Goal: Learn about a topic

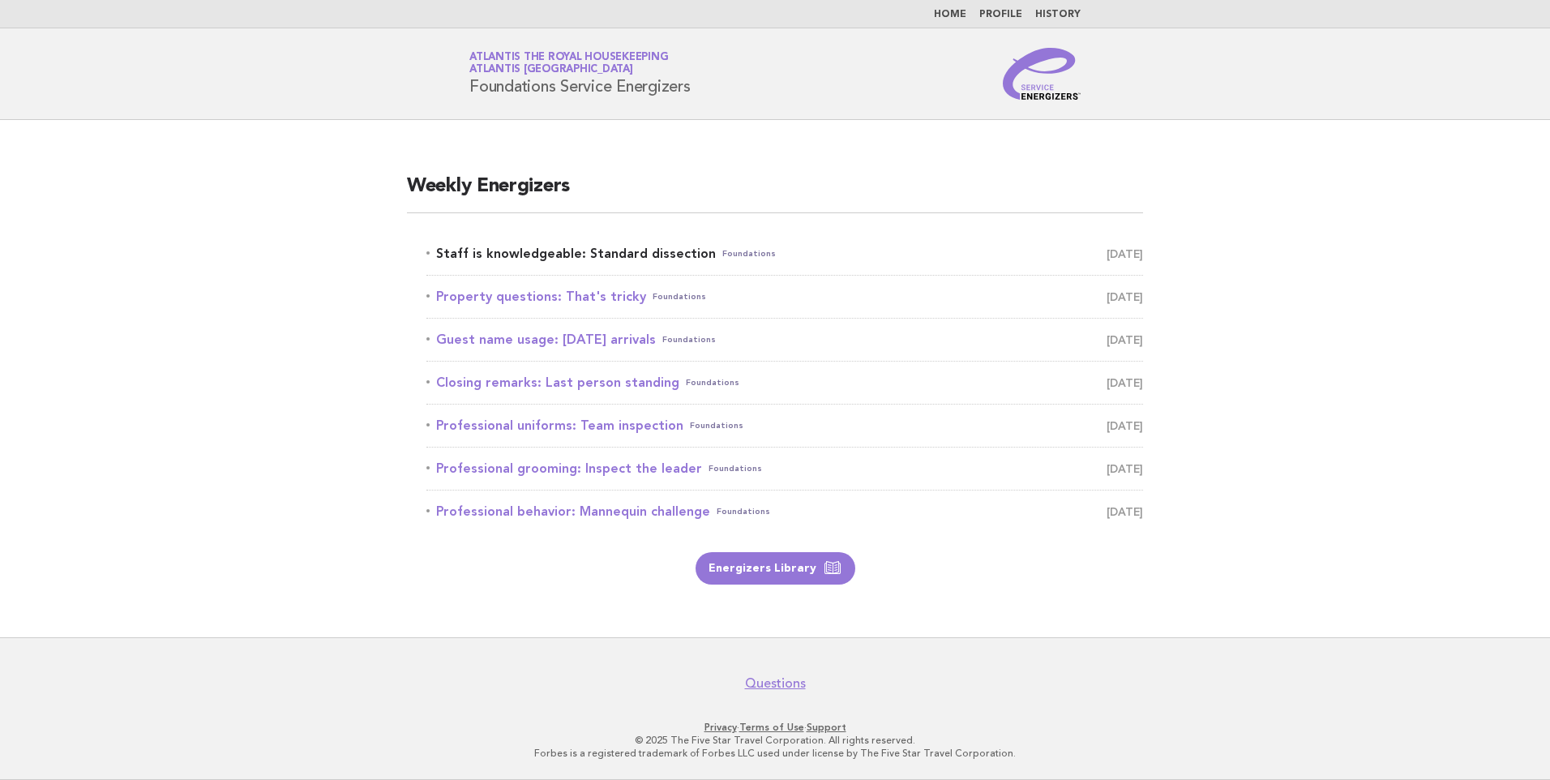
click at [637, 249] on link "Staff is knowledgeable: Standard dissection Foundations August 30" at bounding box center [784, 253] width 717 height 23
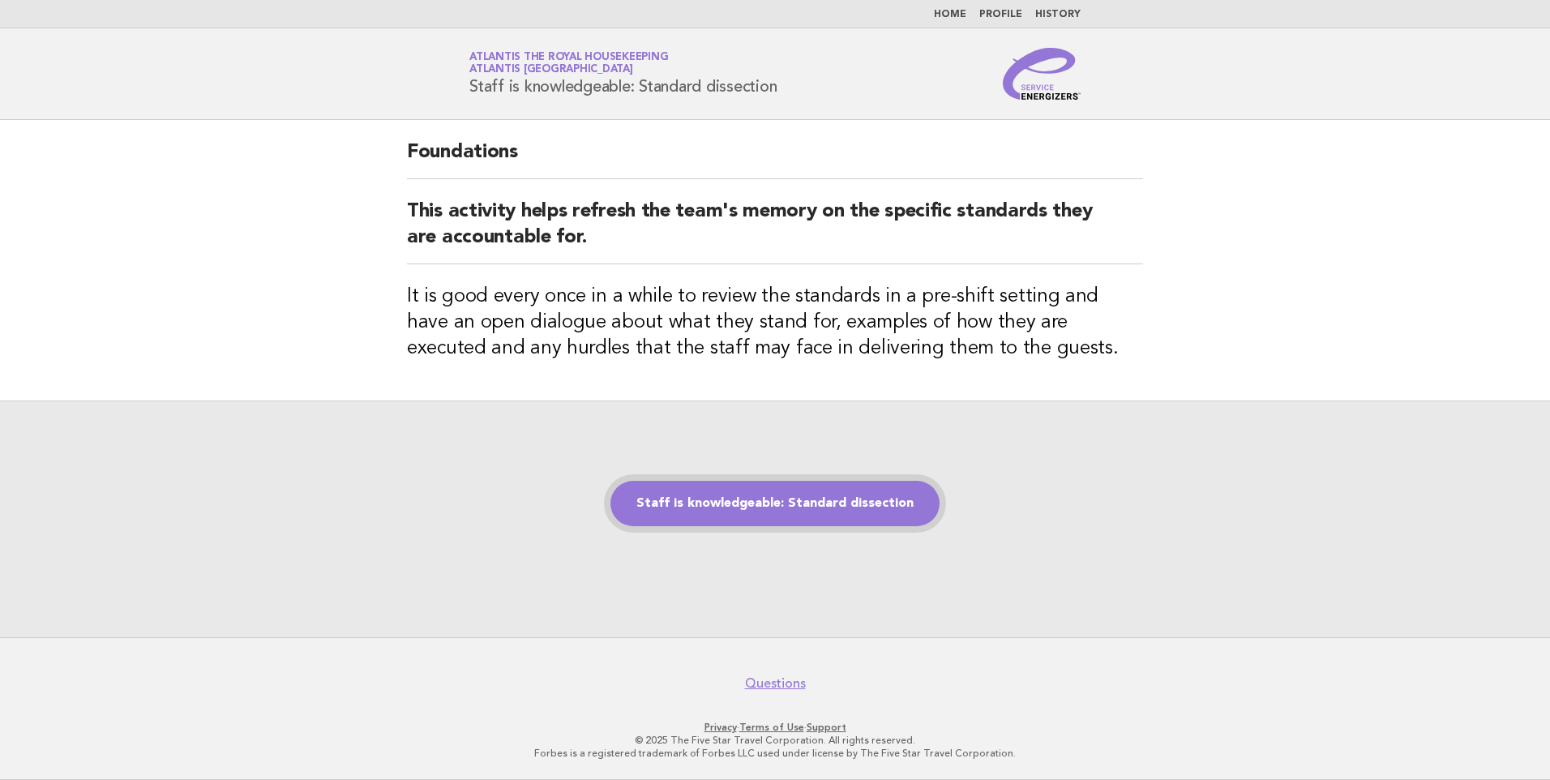
click at [768, 500] on link "Staff is knowledgeable: Standard dissection" at bounding box center [774, 503] width 329 height 45
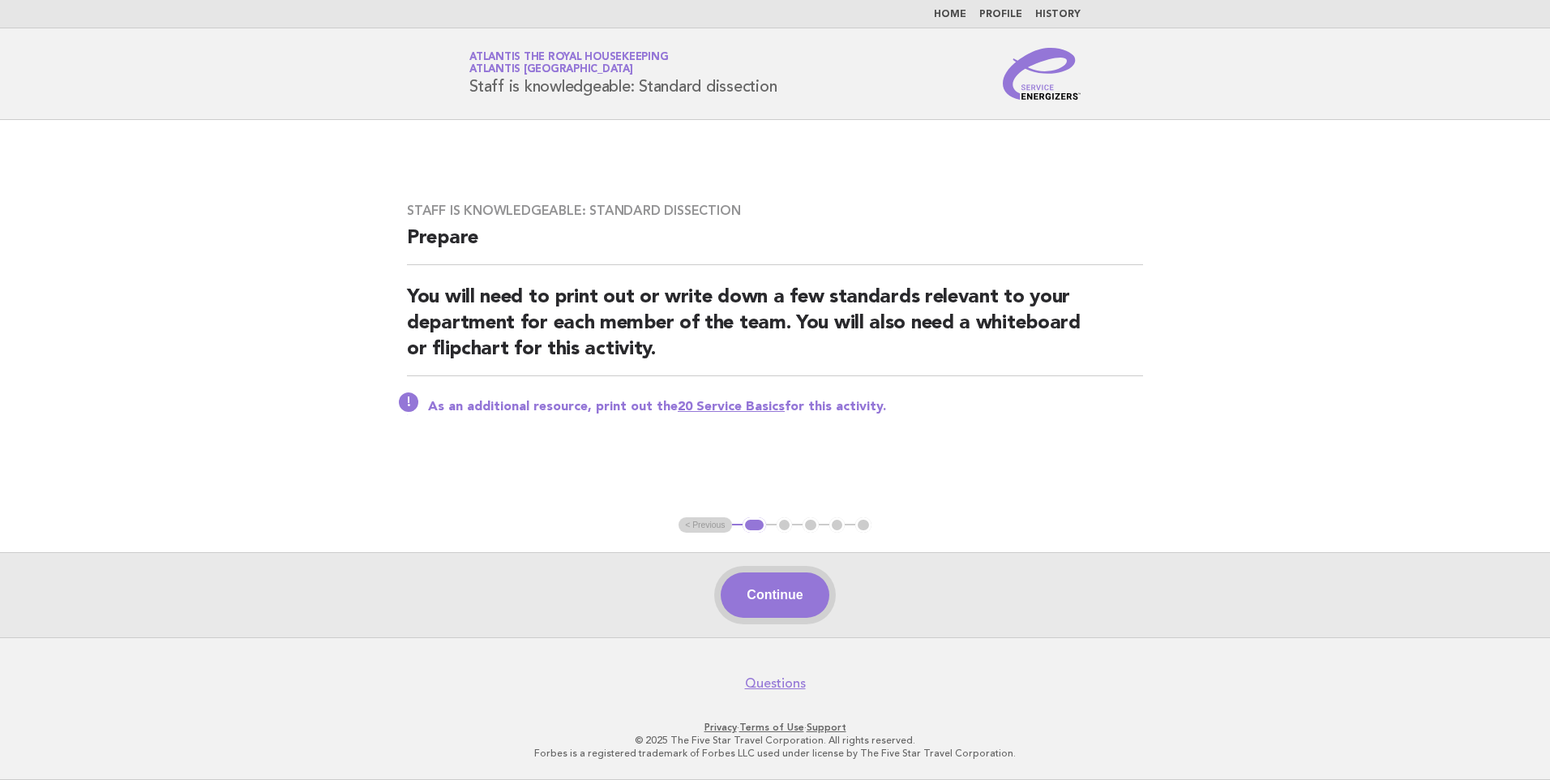
click at [793, 583] on button "Continue" at bounding box center [775, 594] width 108 height 45
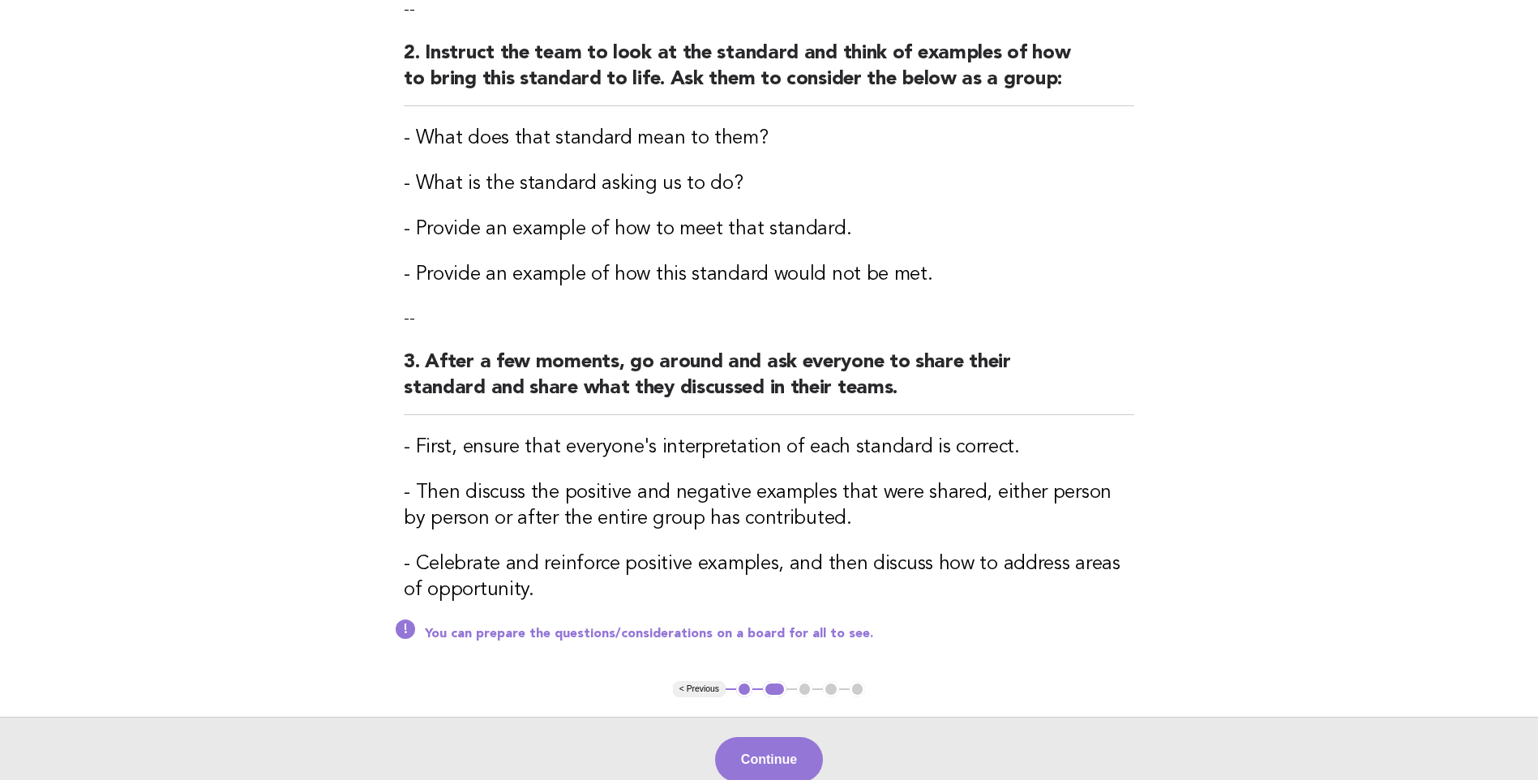
scroll to position [324, 0]
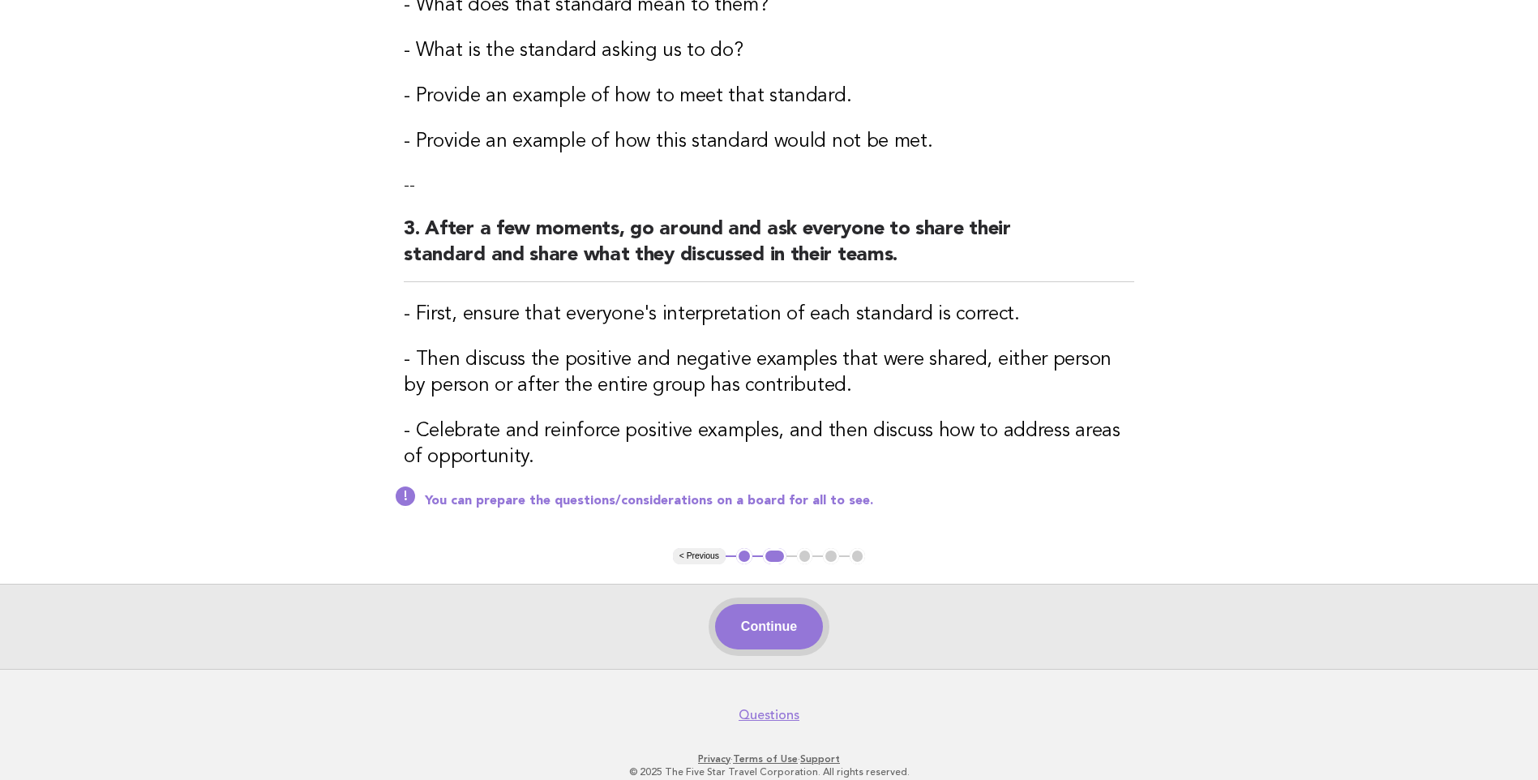
click at [777, 629] on button "Continue" at bounding box center [769, 626] width 108 height 45
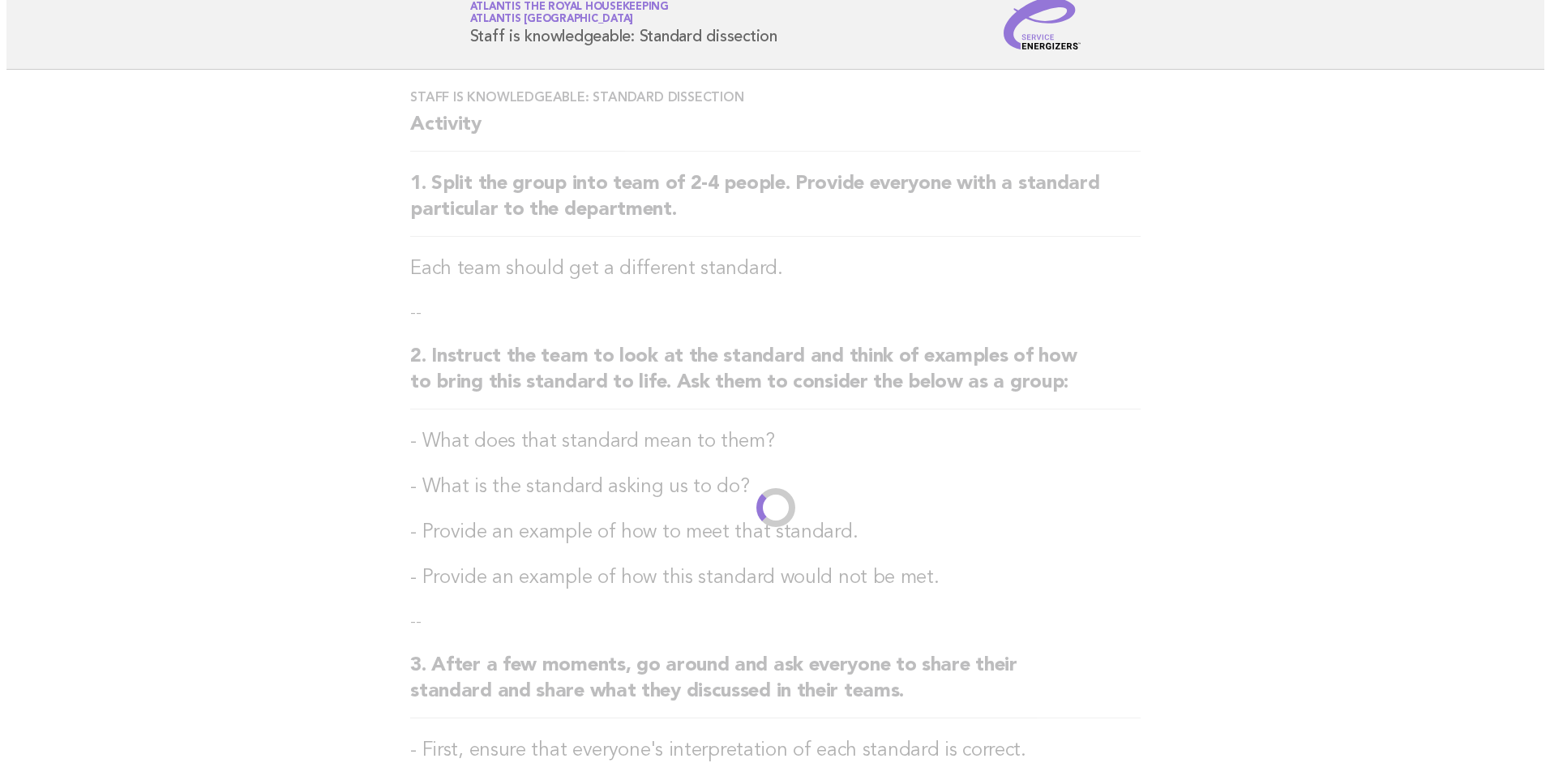
scroll to position [0, 0]
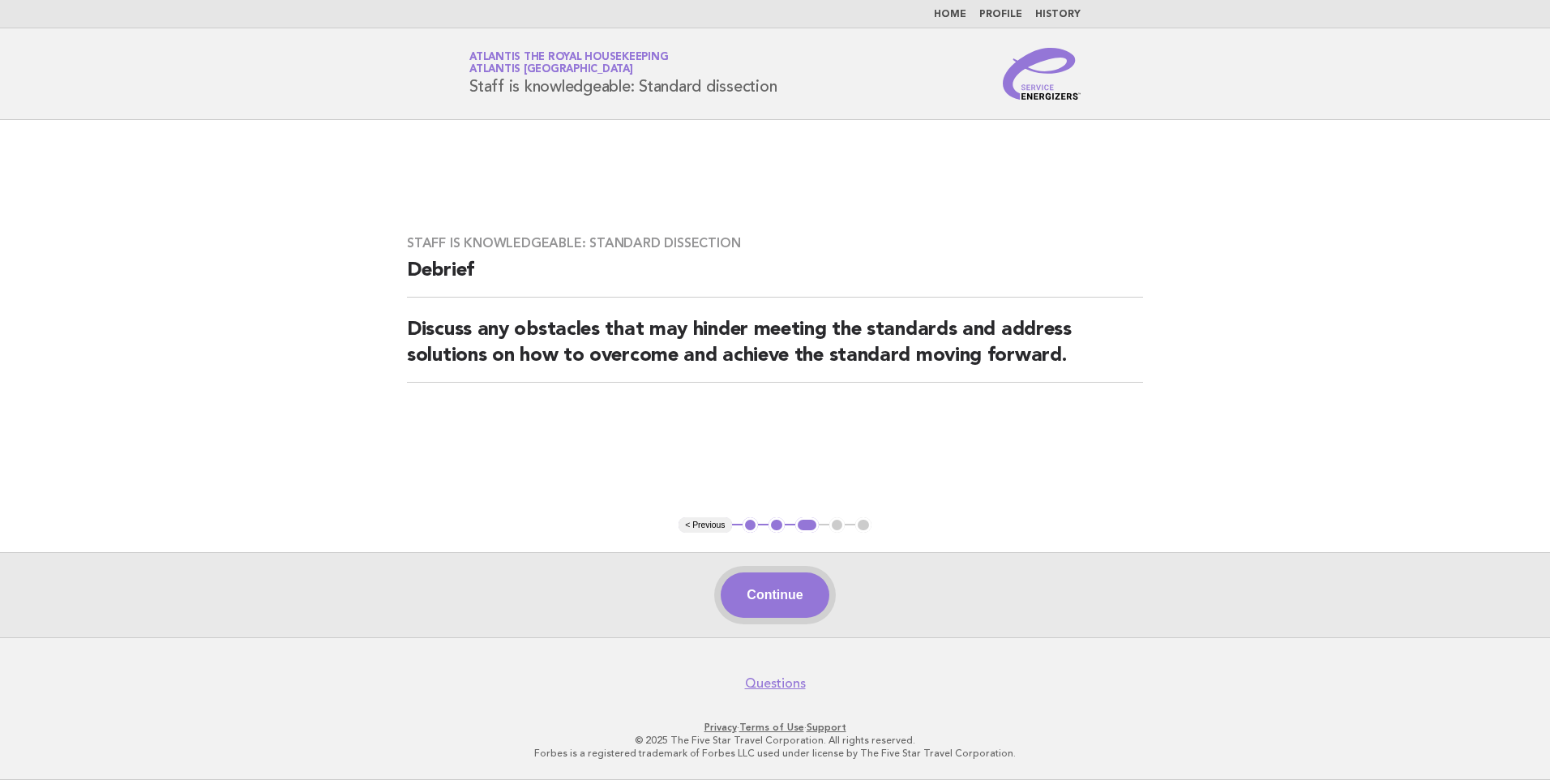
click at [757, 579] on button "Continue" at bounding box center [775, 594] width 108 height 45
